Goal: Check status: Check status

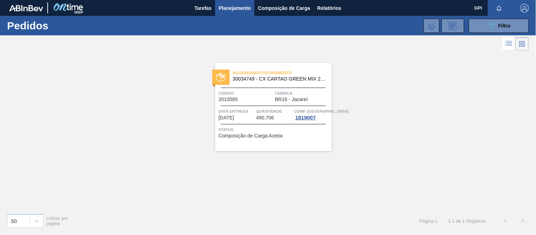
drag, startPoint x: 0, startPoint y: 0, endPoint x: 497, endPoint y: 36, distance: 498.3
click at [502, 29] on div "089F7B8B-B2A5-4AFE-B5C0-19BA573D28AC Filtro" at bounding box center [499, 26] width 24 height 8
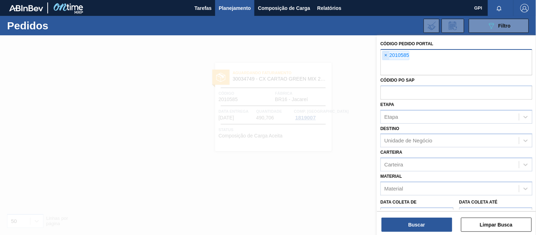
click at [387, 56] on span "×" at bounding box center [385, 55] width 7 height 8
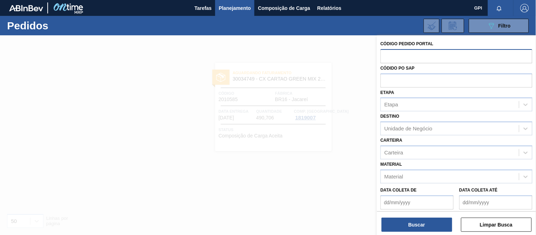
paste input "2007709"
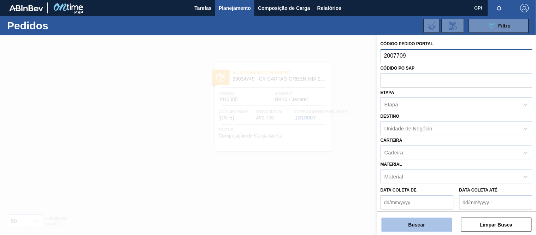
type input "2007709"
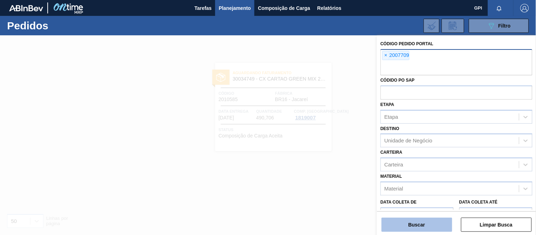
click at [421, 227] on button "Buscar" at bounding box center [416, 224] width 71 height 14
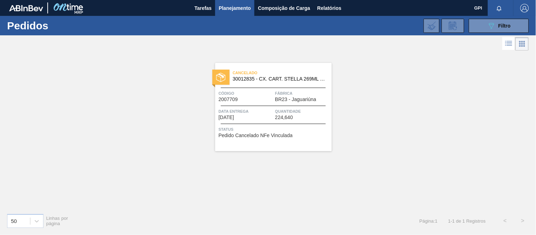
click at [261, 108] on span "Data entrega" at bounding box center [246, 111] width 55 height 7
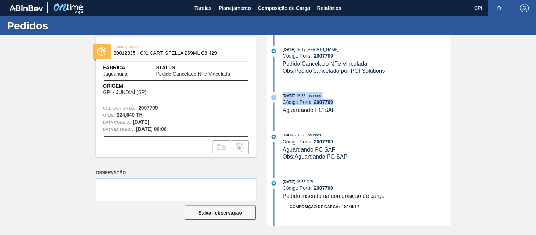
drag, startPoint x: 449, startPoint y: 70, endPoint x: 449, endPoint y: 113, distance: 43.8
click at [449, 113] on div "[DATE] 09:17 : [PERSON_NAME] DE CASTRO Código Portal: 2007709 Pedido Cancelado …" at bounding box center [360, 130] width 182 height 191
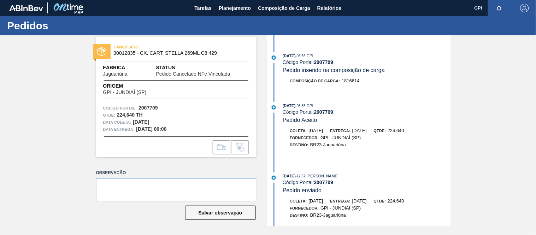
scroll to position [134, 0]
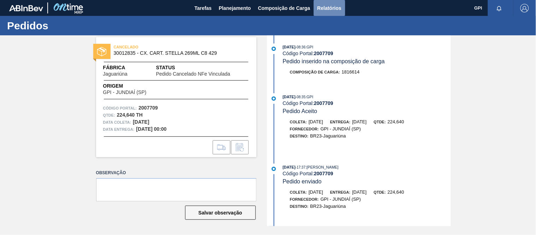
click at [344, 5] on button "Relatórios" at bounding box center [328, 8] width 31 height 16
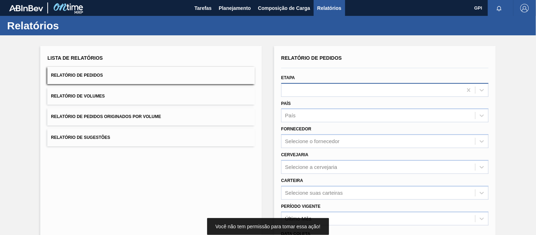
click at [316, 95] on div at bounding box center [384, 90] width 207 height 14
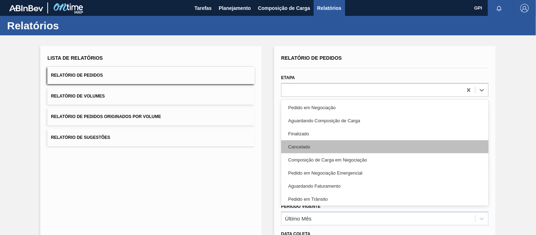
click at [303, 143] on div "Cancelado" at bounding box center [384, 146] width 207 height 13
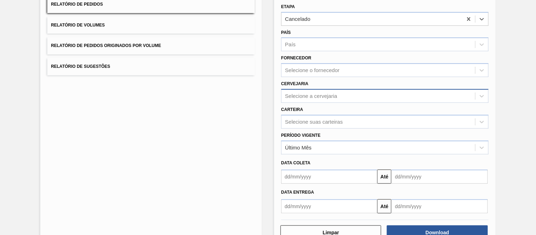
scroll to position [67, 0]
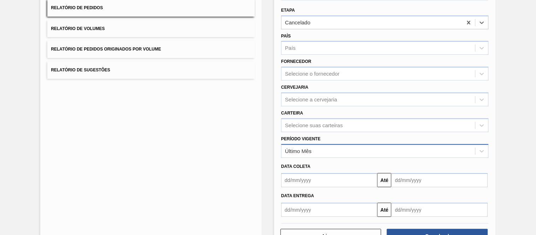
click at [333, 148] on div "Último Mês" at bounding box center [377, 151] width 193 height 10
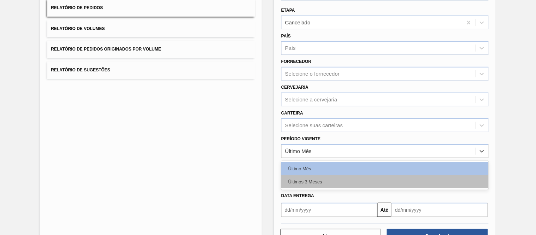
click at [314, 175] on div "Últimos 3 Meses" at bounding box center [384, 181] width 207 height 13
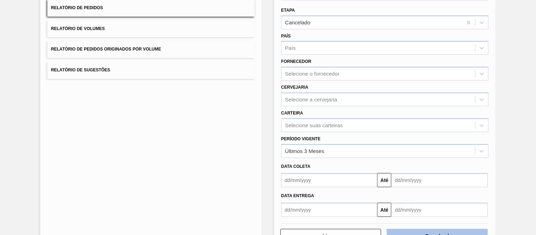
click at [424, 230] on button "Download" at bounding box center [437, 236] width 101 height 14
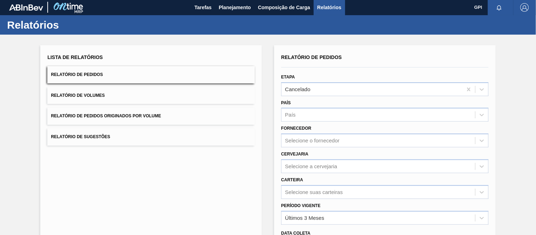
scroll to position [0, 0]
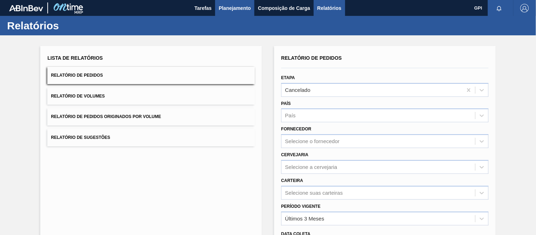
click at [223, 5] on span "Planejamento" at bounding box center [235, 8] width 32 height 8
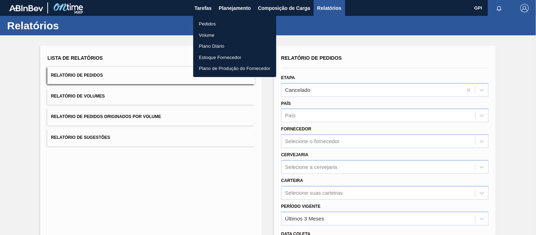
click at [209, 22] on li "Pedidos" at bounding box center [234, 23] width 83 height 11
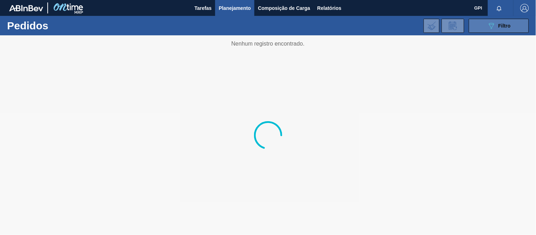
click at [477, 24] on button "089F7B8B-B2A5-4AFE-B5C0-19BA573D28AC Filtro" at bounding box center [498, 26] width 60 height 14
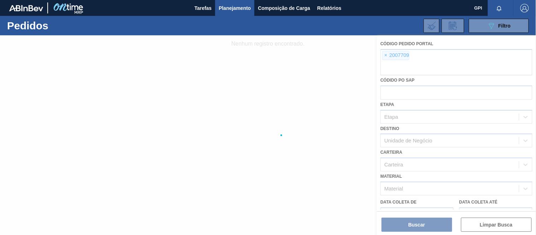
click at [387, 52] on div at bounding box center [268, 134] width 536 height 199
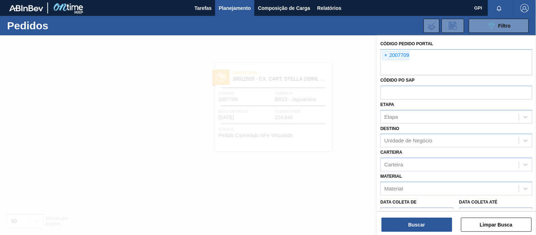
click at [384, 55] on span "×" at bounding box center [385, 55] width 7 height 8
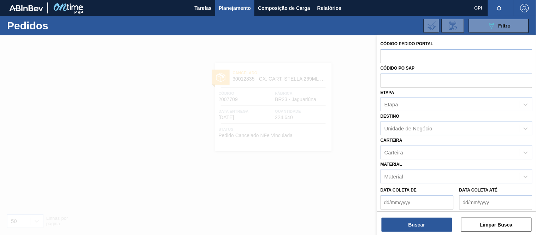
paste input "text"
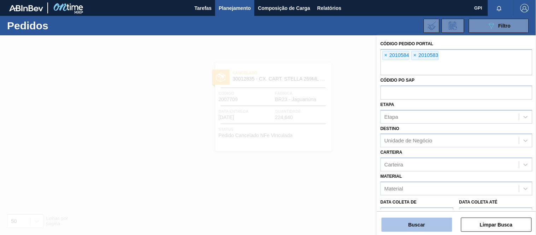
click at [419, 223] on button "Buscar" at bounding box center [416, 224] width 71 height 14
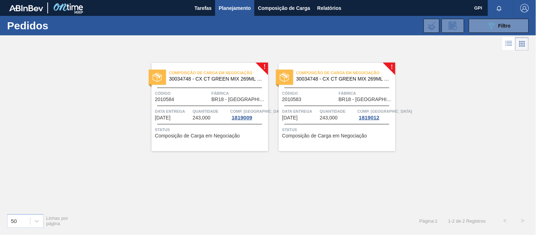
click at [228, 90] on span "Fábrica" at bounding box center [238, 93] width 55 height 7
click at [333, 101] on div "Código 2010583" at bounding box center [309, 96] width 55 height 12
